Goal: Task Accomplishment & Management: Complete application form

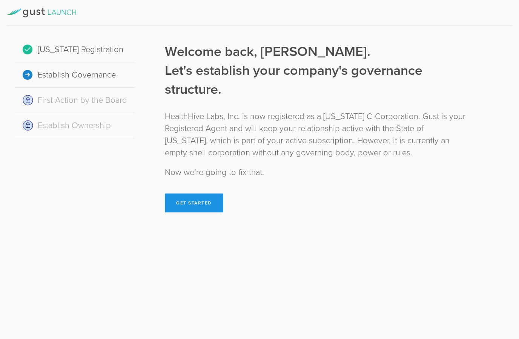
click at [197, 206] on button "Get Started" at bounding box center [194, 202] width 58 height 19
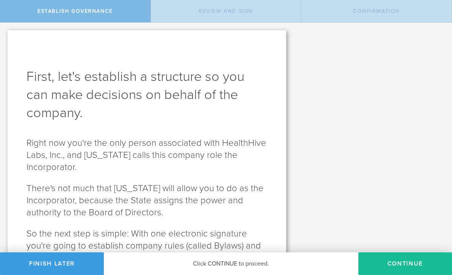
click at [395, 146] on div "Review this document. When you're ready, sign your approval in the next step. V…" at bounding box center [373, 167] width 158 height 289
click at [258, 154] on p "Right now you're the only person associated with HealthHive Labs, Inc., and Del…" at bounding box center [146, 155] width 241 height 36
click at [255, 153] on p "Right now you're the only person associated with HealthHive Labs, Inc., and Del…" at bounding box center [146, 155] width 241 height 36
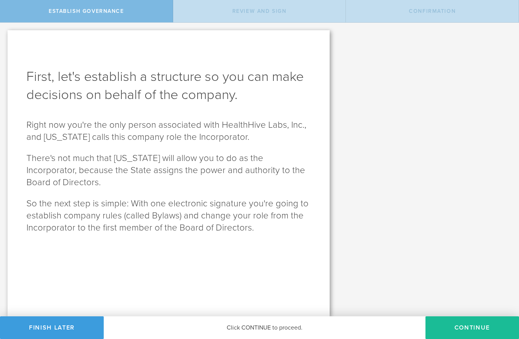
click at [271, 329] on div "Click CONTINUE to proceed." at bounding box center [265, 327] width 322 height 23
click at [278, 329] on div "Click CONTINUE to proceed." at bounding box center [265, 327] width 322 height 23
click at [462, 334] on button "Continue" at bounding box center [473, 327] width 94 height 23
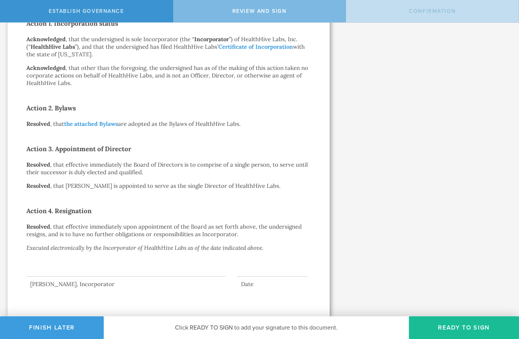
scroll to position [155, 0]
click at [443, 328] on button "Ready to Sign" at bounding box center [464, 327] width 110 height 23
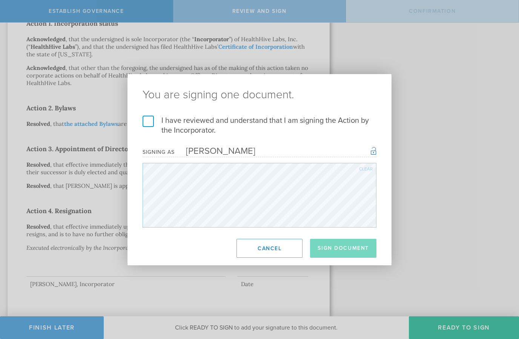
click at [462, 149] on div "You are signing one document. I have reviewed and understand that I am signing …" at bounding box center [259, 169] width 519 height 339
click at [277, 251] on button "Cancel" at bounding box center [270, 248] width 66 height 19
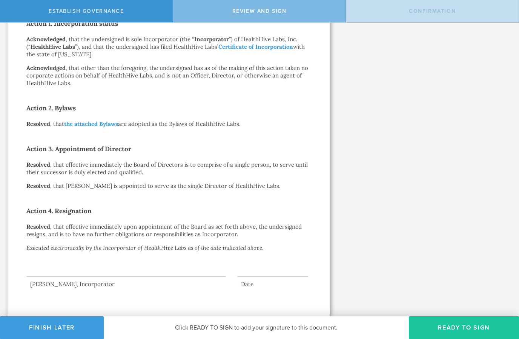
click at [454, 325] on button "Ready to Sign" at bounding box center [464, 327] width 110 height 23
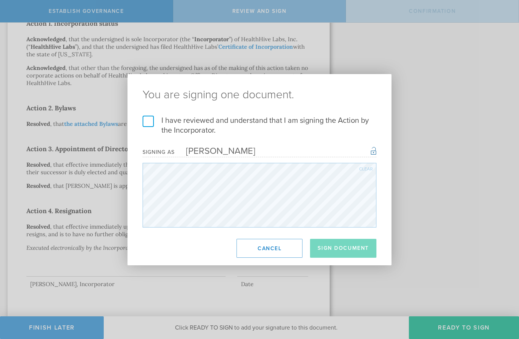
click at [147, 127] on label "I have reviewed and understand that I am signing the Action by the Incorporator." at bounding box center [260, 125] width 234 height 20
click at [0, 0] on input "I have reviewed and understand that I am signing the Action by the Incorporator." at bounding box center [0, 0] width 0 height 0
click at [348, 252] on button "Sign Document" at bounding box center [343, 248] width 66 height 19
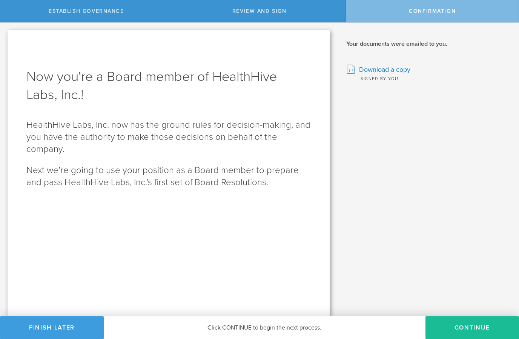
scroll to position [0, 0]
click at [476, 328] on button "Continue" at bounding box center [473, 327] width 94 height 23
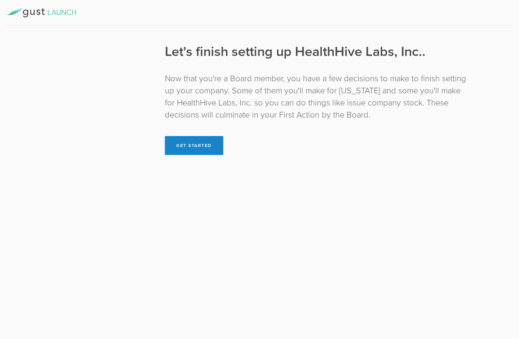
click at [206, 149] on button "Get Started" at bounding box center [194, 145] width 58 height 19
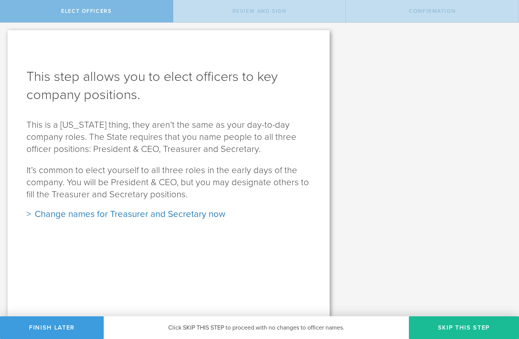
click at [191, 220] on div "Change names for Treasurer and Secretary now" at bounding box center [168, 214] width 285 height 12
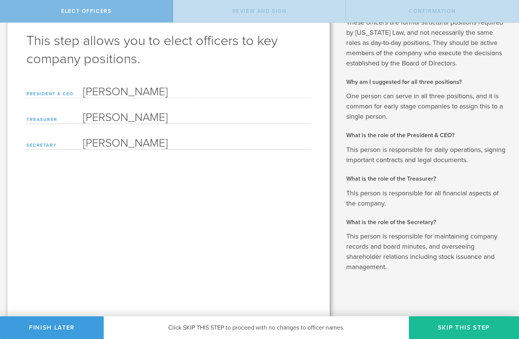
scroll to position [35, 0]
click at [170, 121] on input "Pamela Christine Sherry" at bounding box center [197, 116] width 228 height 15
click at [215, 123] on input "Pamela Christine Sherry" at bounding box center [197, 116] width 228 height 15
type input "P"
type input "Irene Gathua"
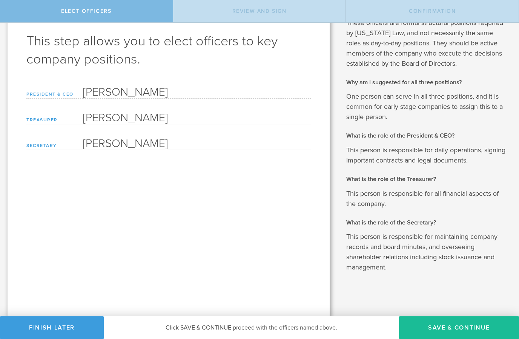
click at [219, 140] on input "Pamela Christine Sherry" at bounding box center [197, 142] width 228 height 15
type input "P"
type input "Irene Gathua"
click at [295, 220] on div "This step allows you to elect officers to key company positions. Based on the i…" at bounding box center [169, 156] width 322 height 322
click at [463, 329] on button "Save & Continue" at bounding box center [459, 327] width 120 height 23
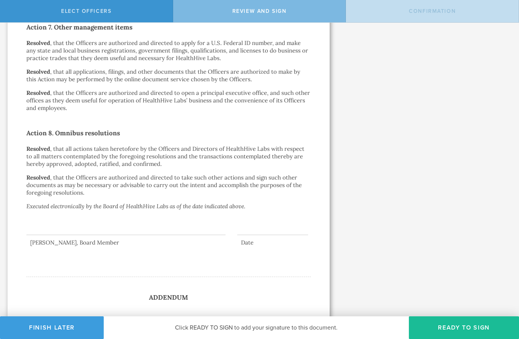
scroll to position [1091, 0]
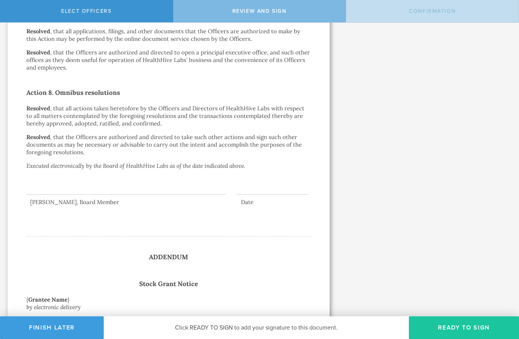
click at [463, 326] on button "Ready to Sign" at bounding box center [464, 327] width 110 height 23
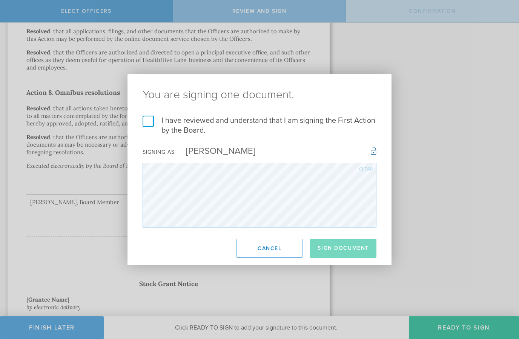
click at [150, 128] on label "I have reviewed and understand that I am signing the First Action by the Board." at bounding box center [260, 125] width 234 height 20
click at [0, 0] on input "I have reviewed and understand that I am signing the First Action by the Board." at bounding box center [0, 0] width 0 height 0
click at [348, 245] on button "Sign Document" at bounding box center [343, 248] width 66 height 19
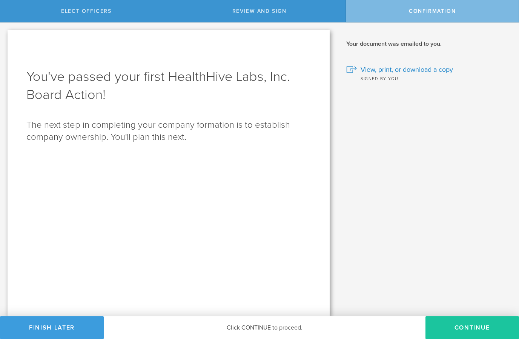
click at [472, 328] on button "Continue" at bounding box center [473, 327] width 94 height 23
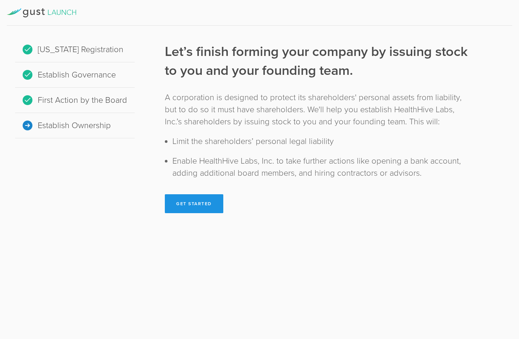
click at [208, 204] on button "Get Started" at bounding box center [194, 203] width 58 height 19
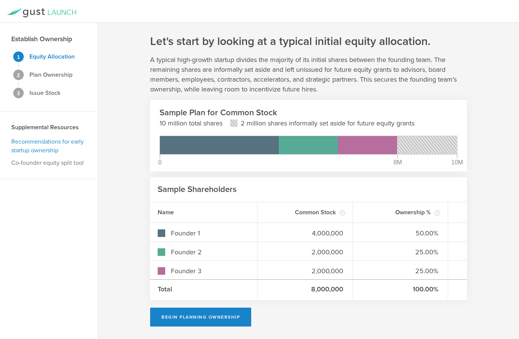
click at [66, 139] on link "Recommendations for early startup ownership" at bounding box center [47, 146] width 72 height 16
click at [54, 37] on h3 "Establish Ownership" at bounding box center [41, 39] width 61 height 10
click at [65, 14] on icon at bounding box center [41, 12] width 69 height 9
click at [40, 14] on icon at bounding box center [41, 12] width 69 height 9
click at [66, 14] on icon at bounding box center [64, 12] width 4 height 5
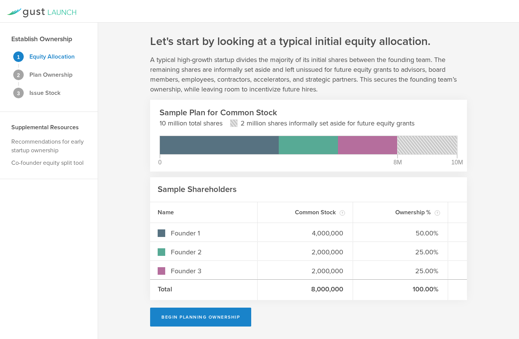
click at [43, 16] on icon at bounding box center [41, 12] width 69 height 9
click at [58, 149] on link "Recommendations for early startup ownership" at bounding box center [47, 146] width 72 height 16
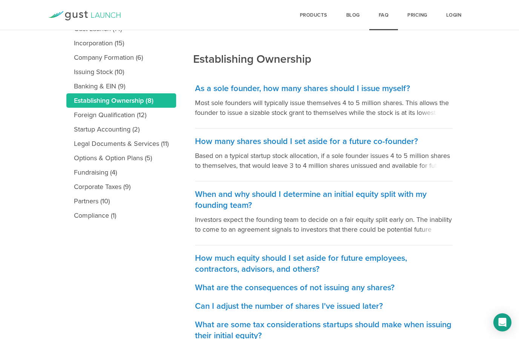
scroll to position [117, 0]
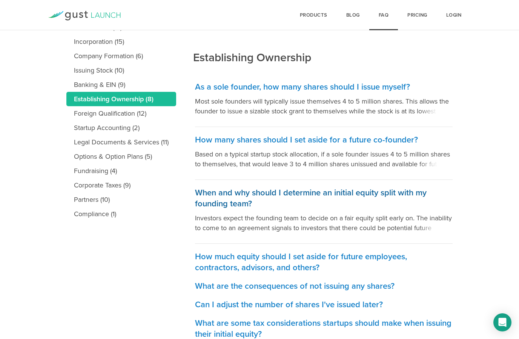
click at [417, 223] on p "Investors expect the founding team to decide on a fair equity split early on. T…" at bounding box center [324, 223] width 258 height 20
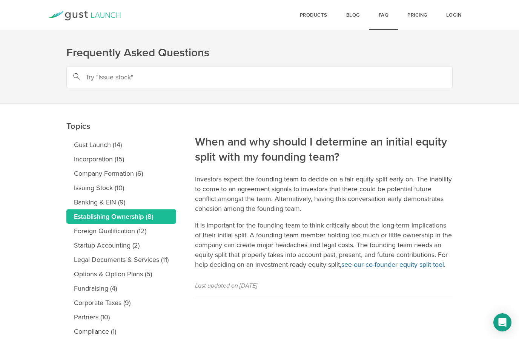
click at [405, 265] on link "see our co-founder equity split tool" at bounding box center [393, 264] width 103 height 8
